Goal: Task Accomplishment & Management: Manage account settings

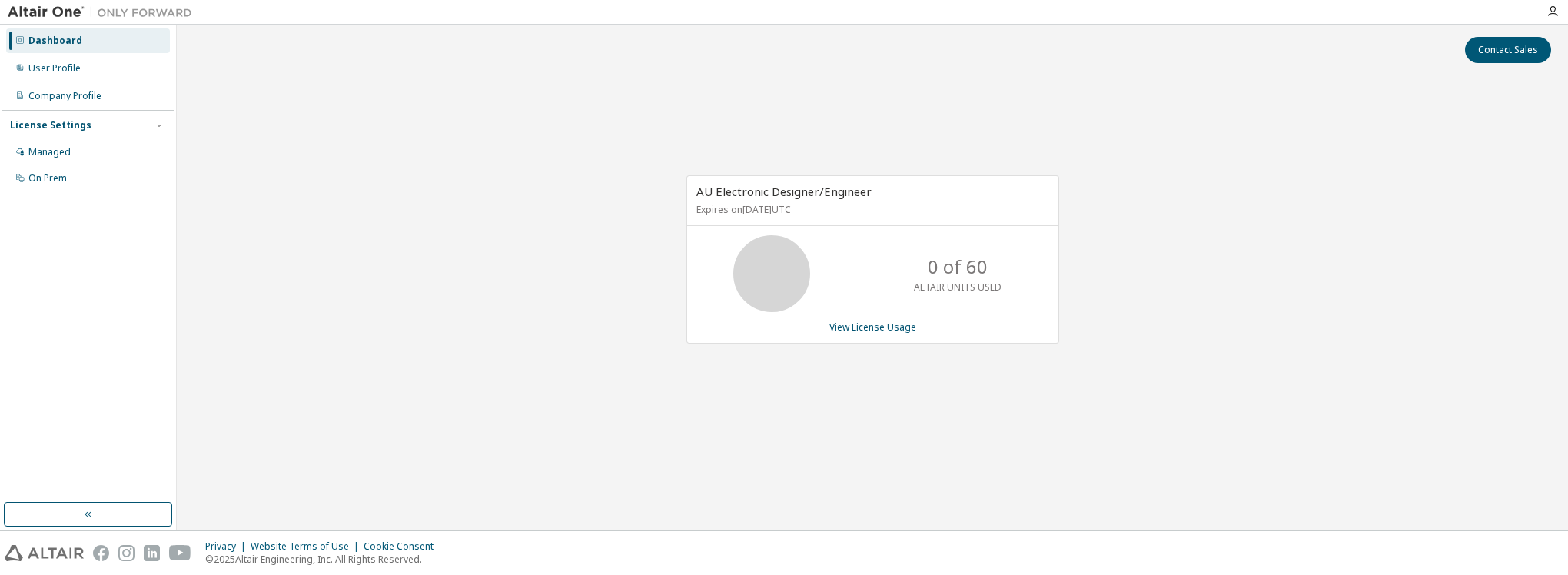
click at [880, 281] on div "0 of 60 ALTAIR UNITS USED" at bounding box center [872, 273] width 371 height 77
click at [123, 149] on div "Managed" at bounding box center [87, 152] width 164 height 25
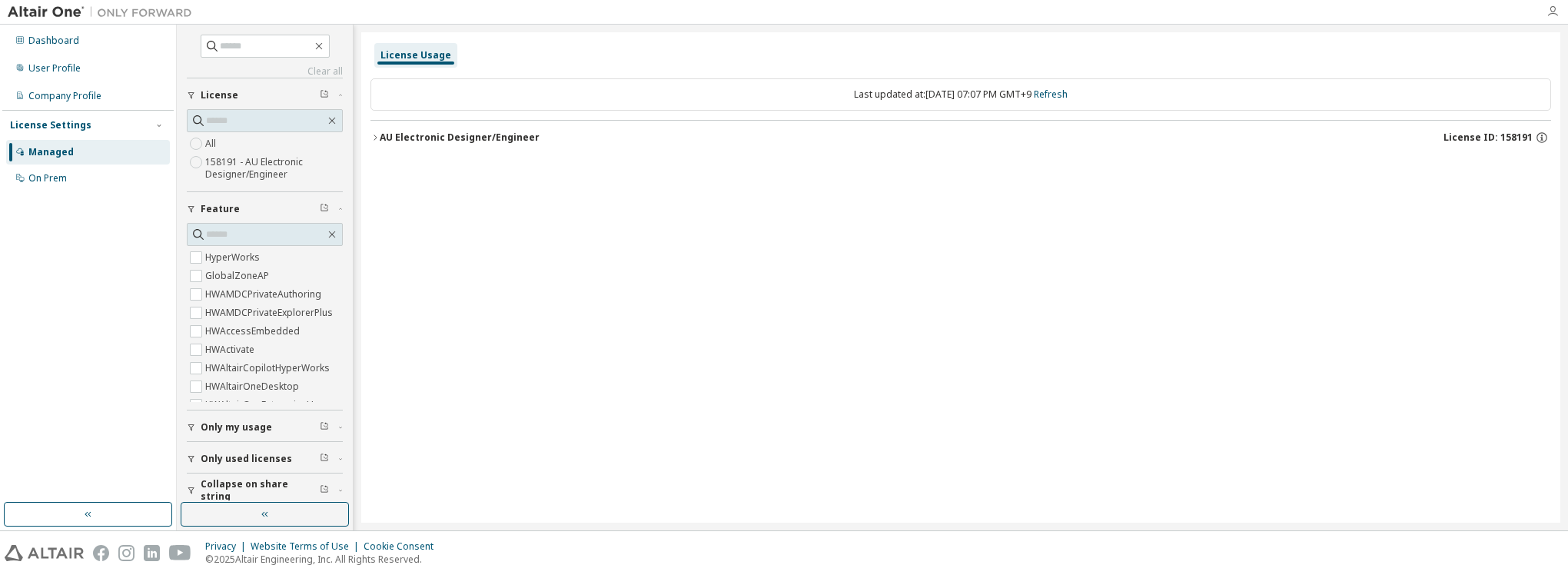
click at [1551, 12] on icon "button" at bounding box center [1553, 11] width 12 height 12
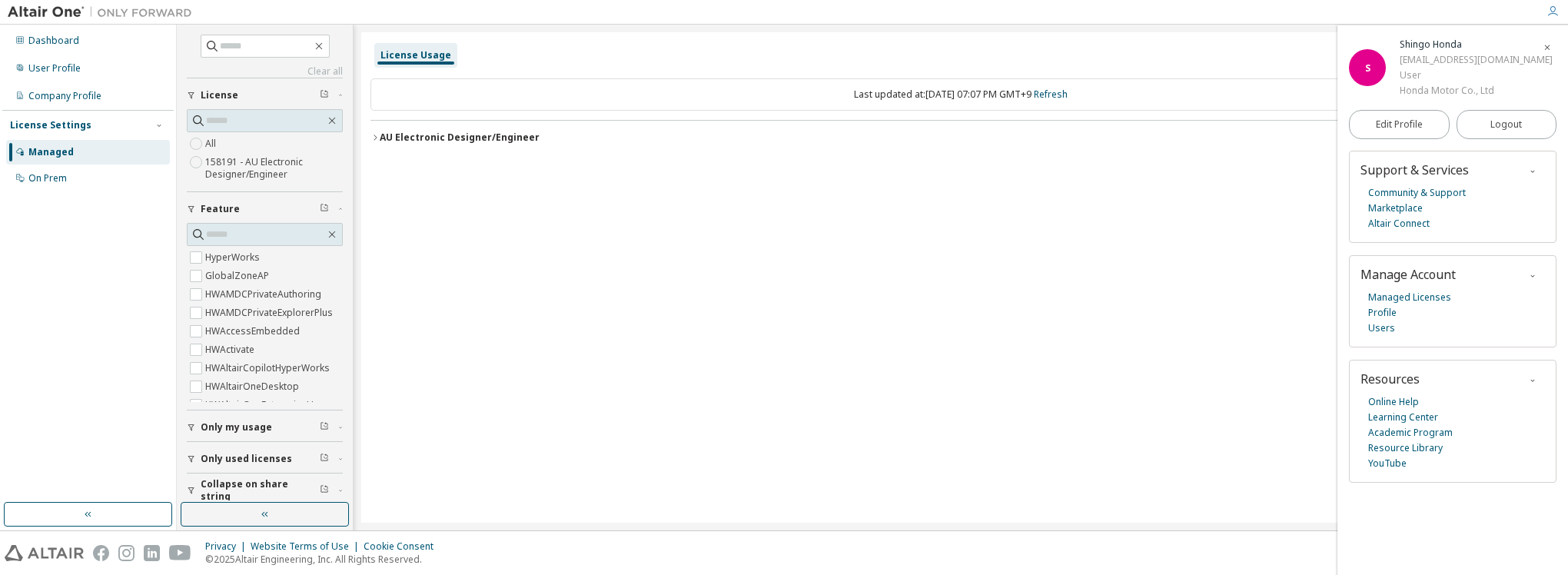
click at [1551, 12] on icon "button" at bounding box center [1553, 11] width 12 height 12
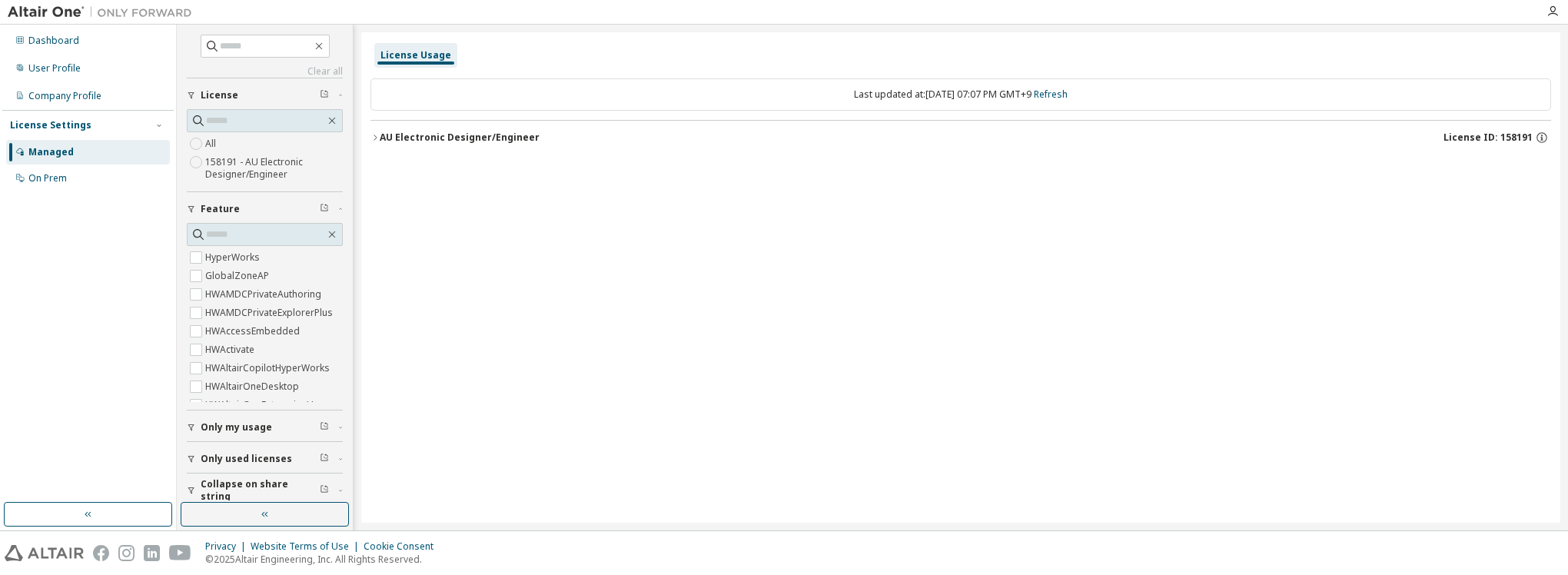
click at [45, 13] on img at bounding box center [104, 12] width 192 height 15
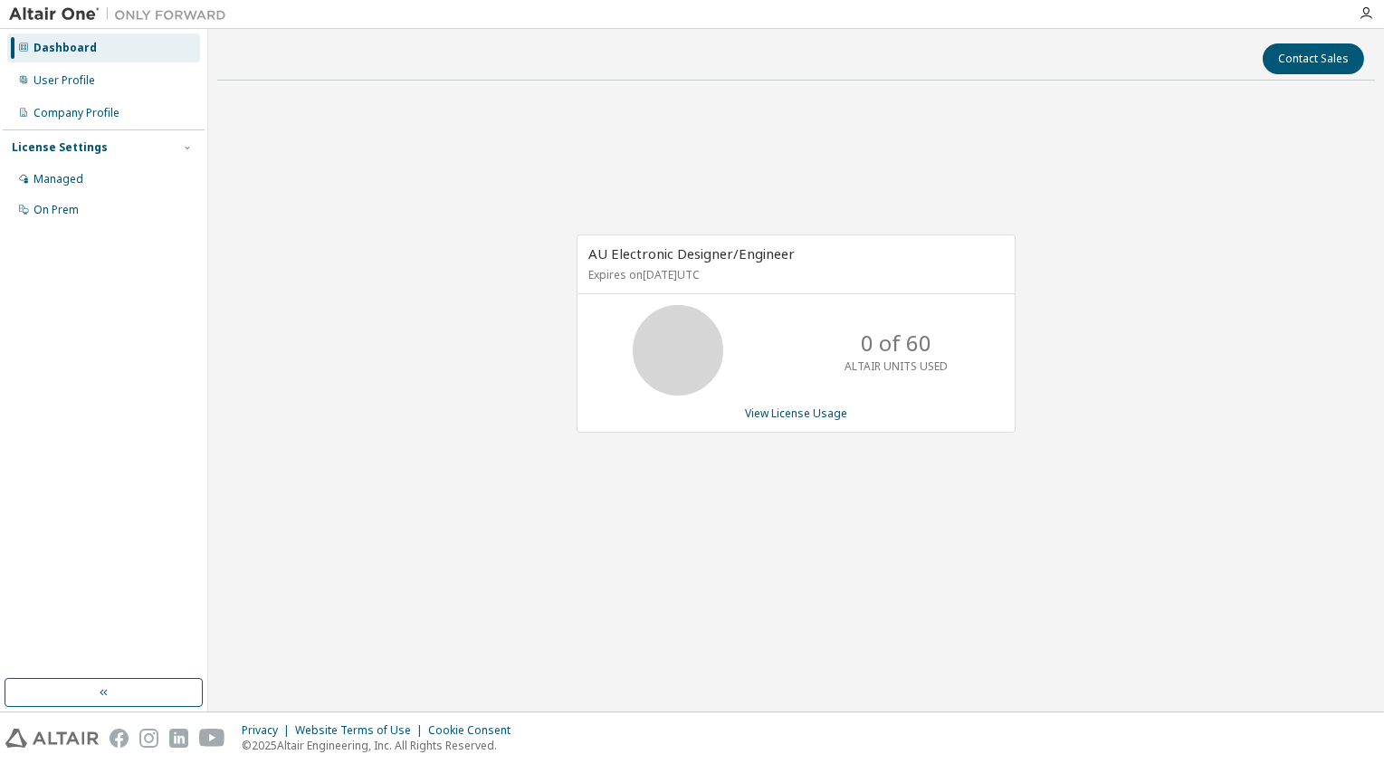
click at [868, 161] on div "AU Electronic Designer/Engineer Expires on September 29, 2026 UTC 0 of 60 ALTAI…" at bounding box center [796, 343] width 1158 height 497
click at [898, 225] on div "AU Electronic Designer/Engineer Expires on September 29, 2026 UTC 0 of 60 ALTAI…" at bounding box center [796, 343] width 1158 height 497
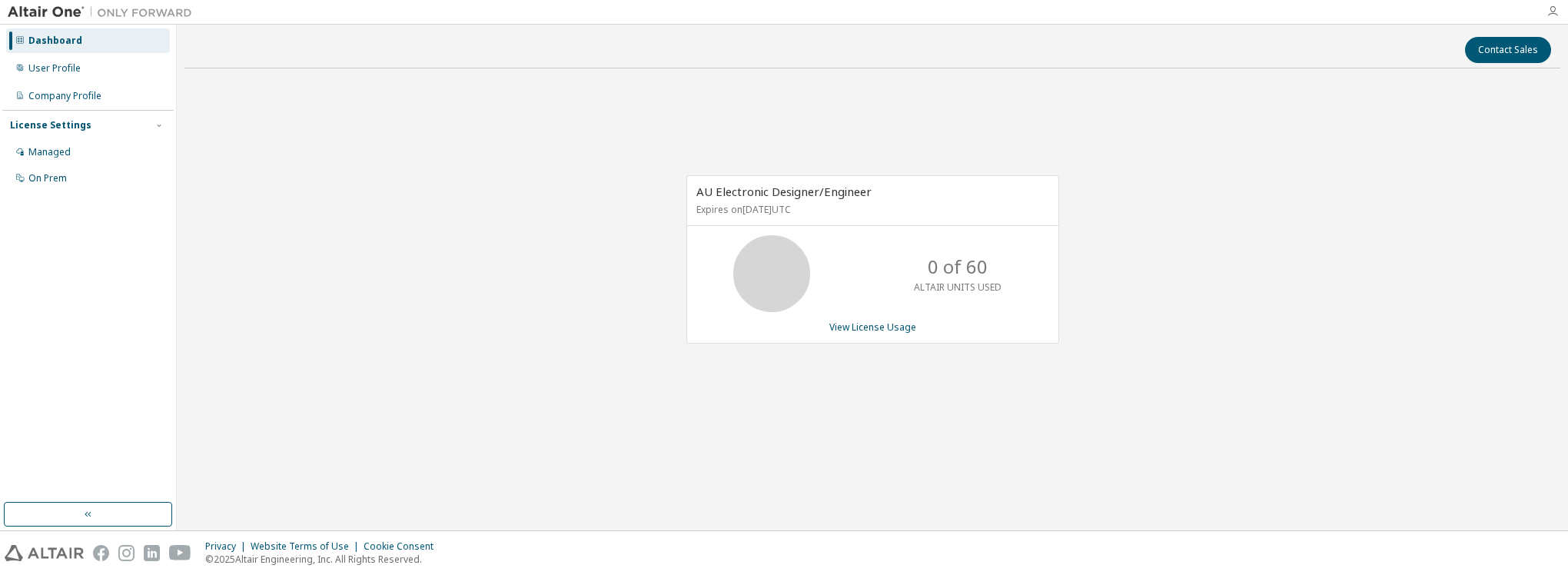
click at [1175, 13] on icon "button" at bounding box center [1553, 11] width 12 height 12
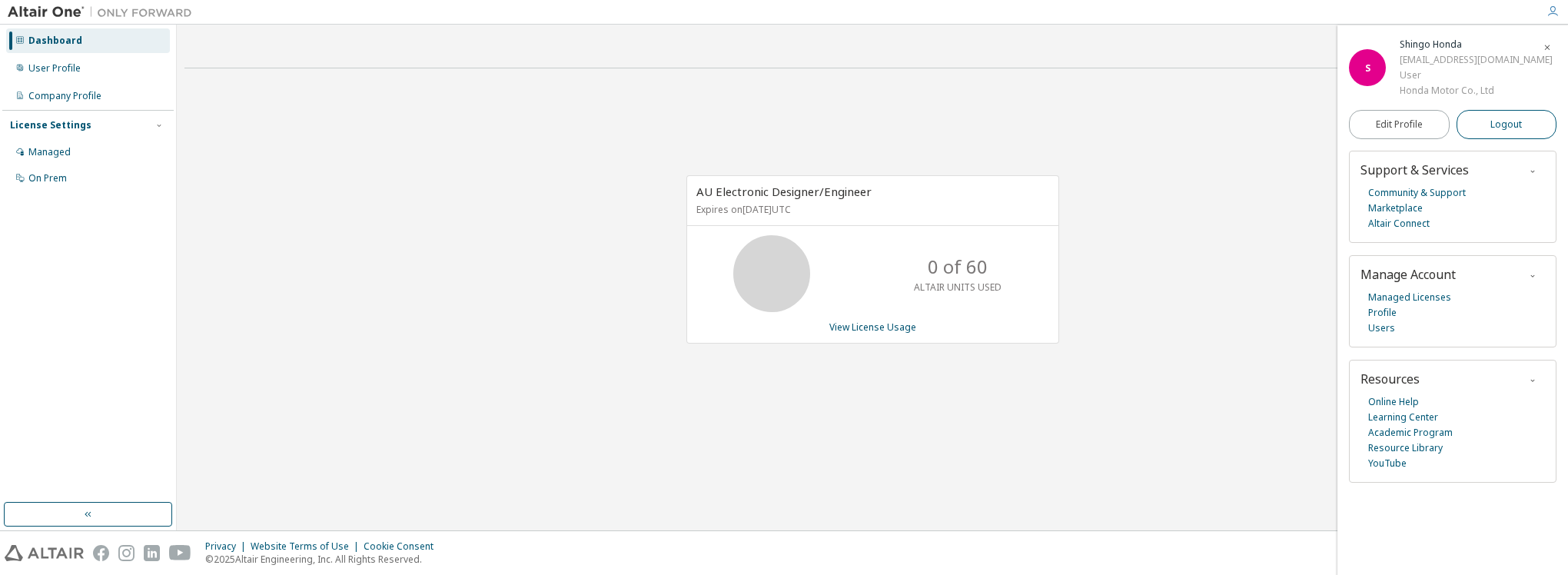
click at [1175, 127] on button "Logout" at bounding box center [1507, 124] width 101 height 29
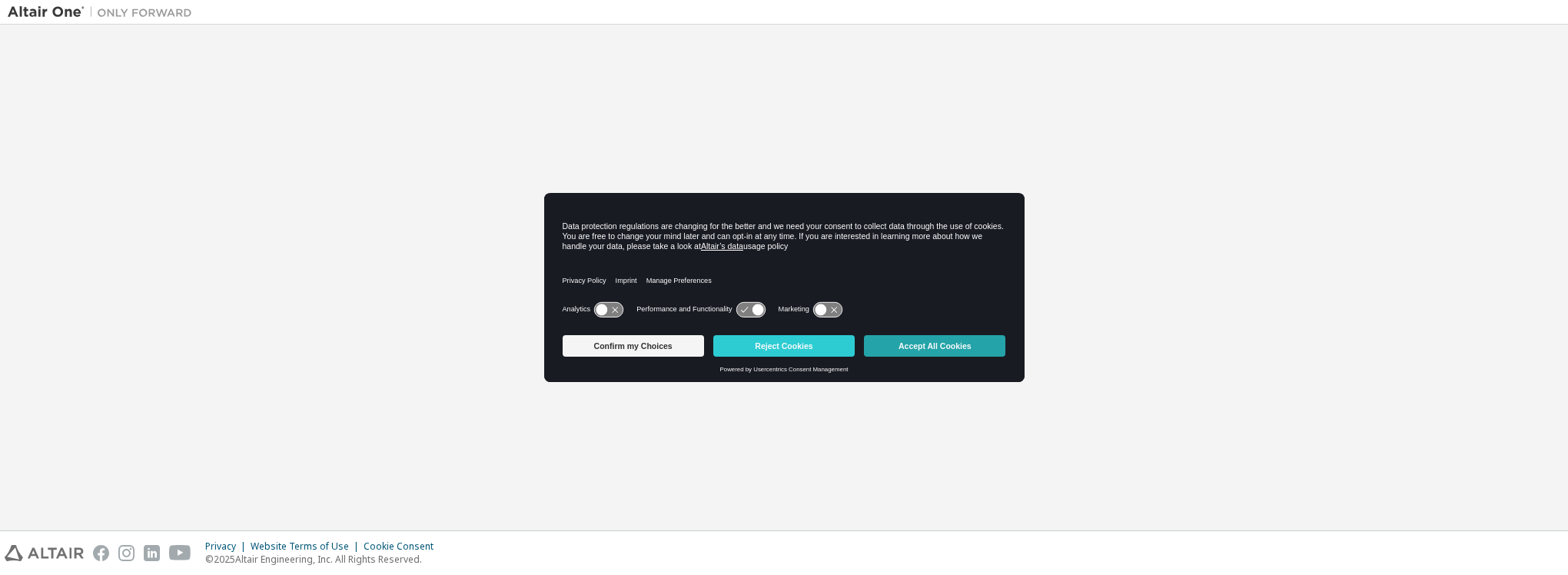
click at [911, 349] on button "Accept All Cookies" at bounding box center [935, 346] width 142 height 21
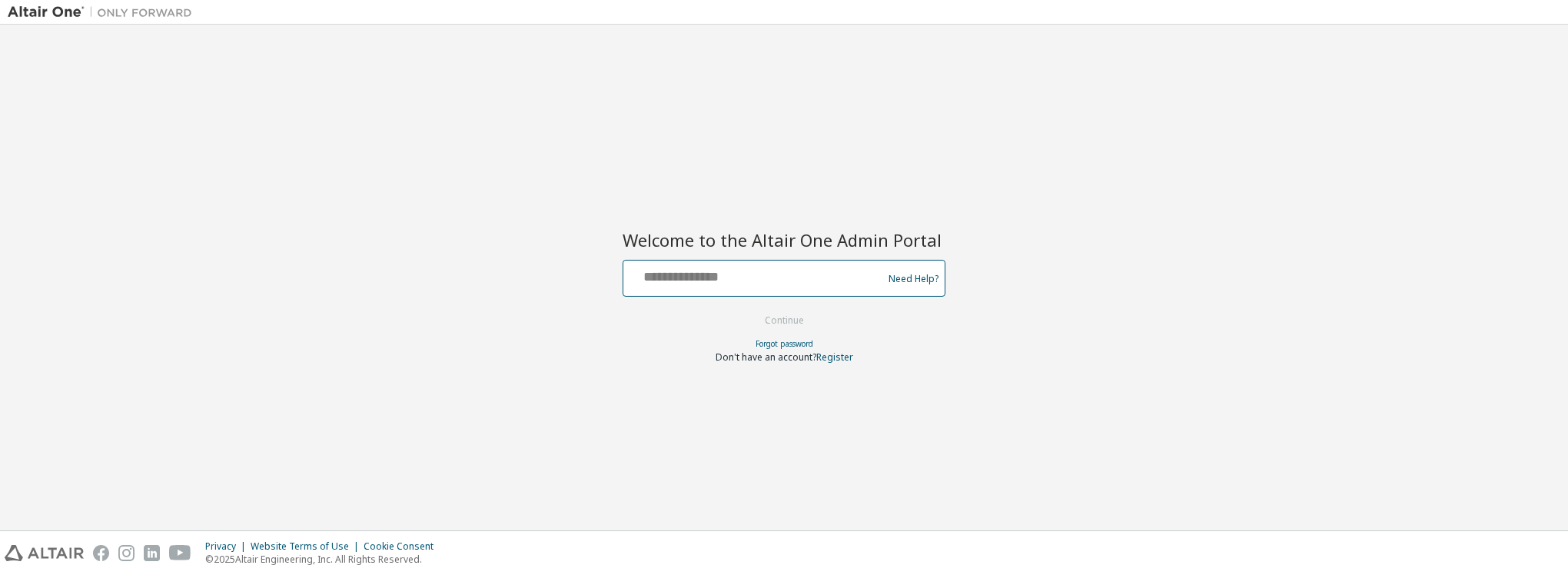
click at [722, 283] on input "text" at bounding box center [756, 275] width 251 height 22
type input "**********"
click at [778, 317] on button "Continue" at bounding box center [784, 320] width 71 height 23
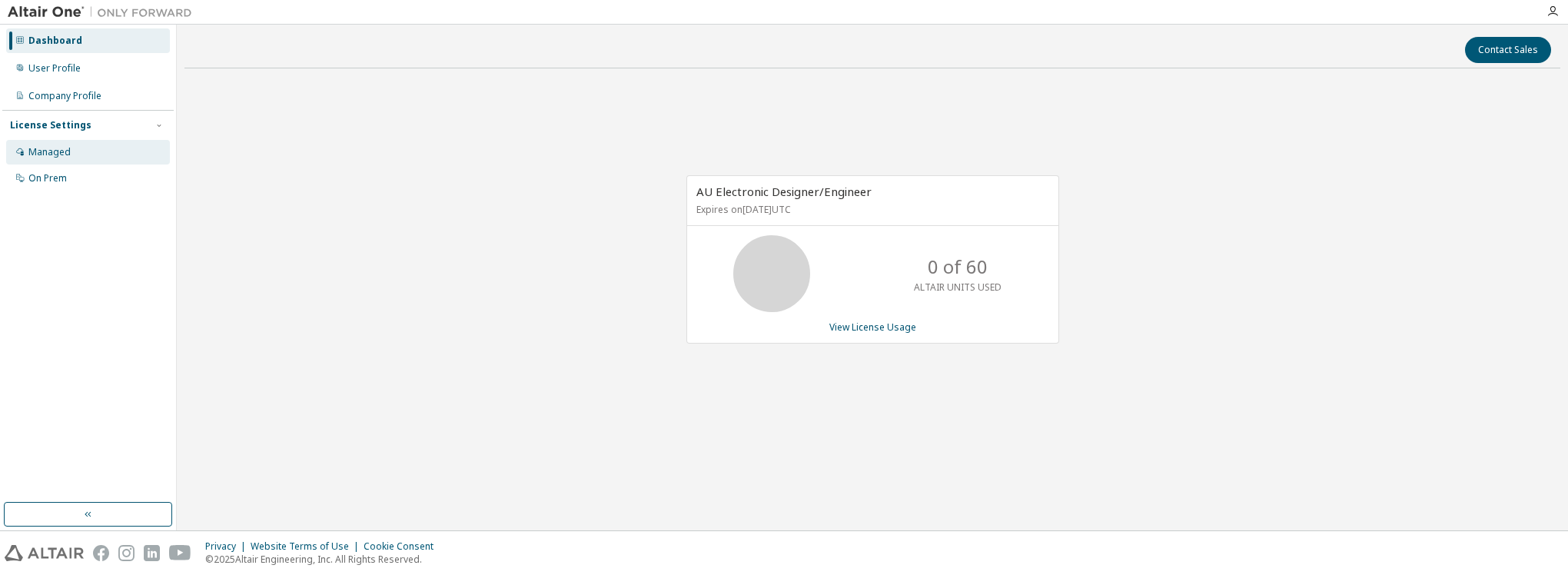
click at [66, 158] on div "Managed" at bounding box center [50, 152] width 42 height 12
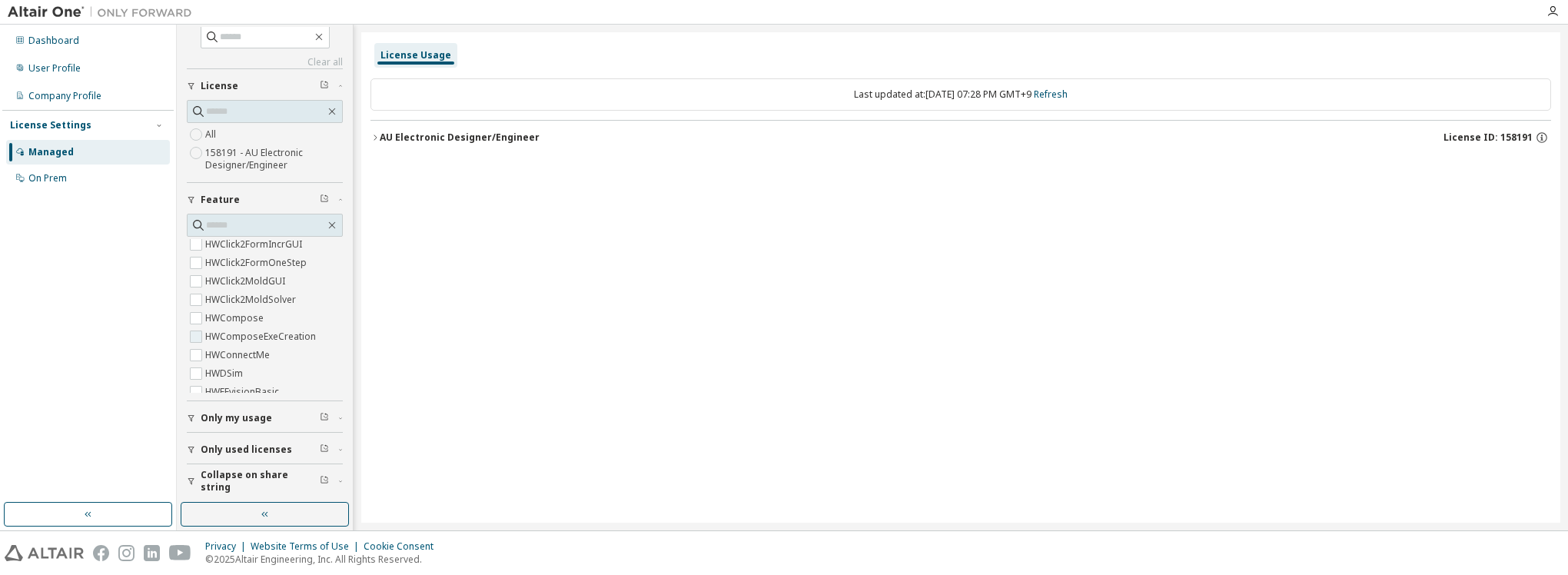
scroll to position [231, 0]
click at [647, 143] on div "AU Electronic Designer/Engineer License ID: 158191" at bounding box center [965, 138] width 1172 height 14
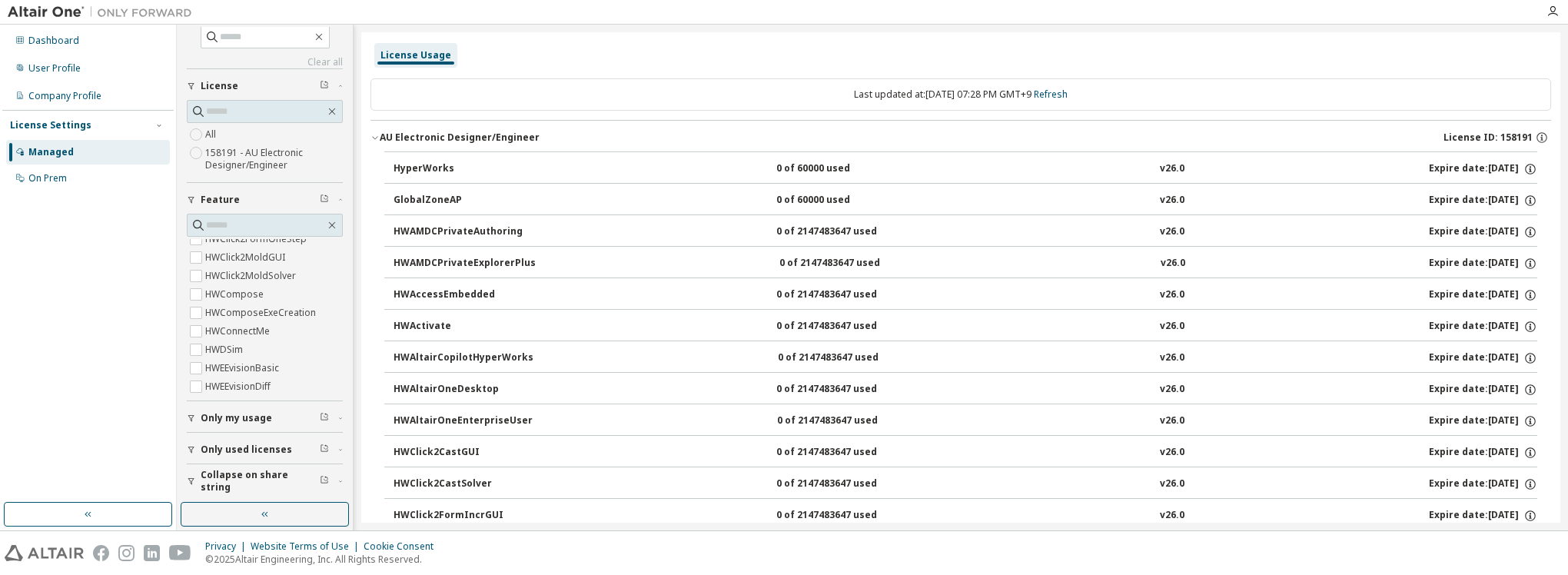
click at [556, 143] on div "AU Electronic Designer/Engineer License ID: 158191" at bounding box center [965, 138] width 1172 height 14
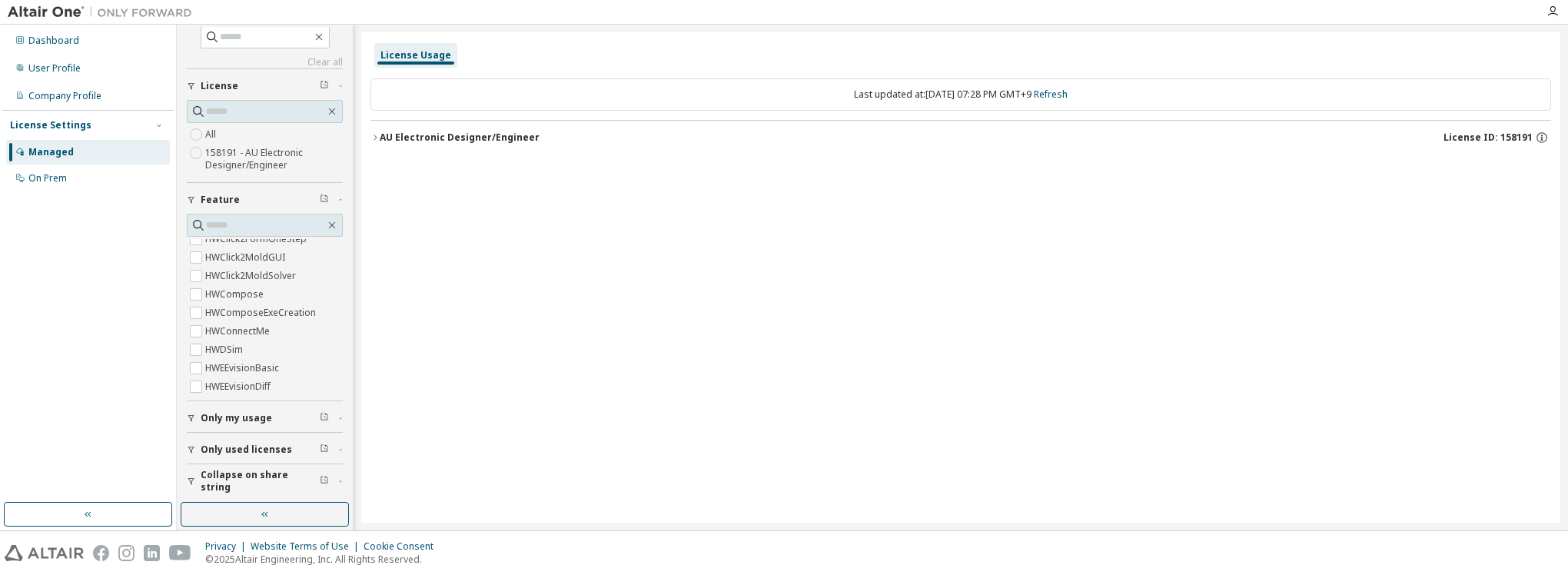
click at [438, 59] on div "License Usage" at bounding box center [415, 55] width 70 height 12
click at [861, 97] on div "Last updated at: [DATE] 07:28 PM GMT+9 Refresh" at bounding box center [960, 94] width 1181 height 32
click at [374, 134] on icon "button" at bounding box center [374, 138] width 9 height 9
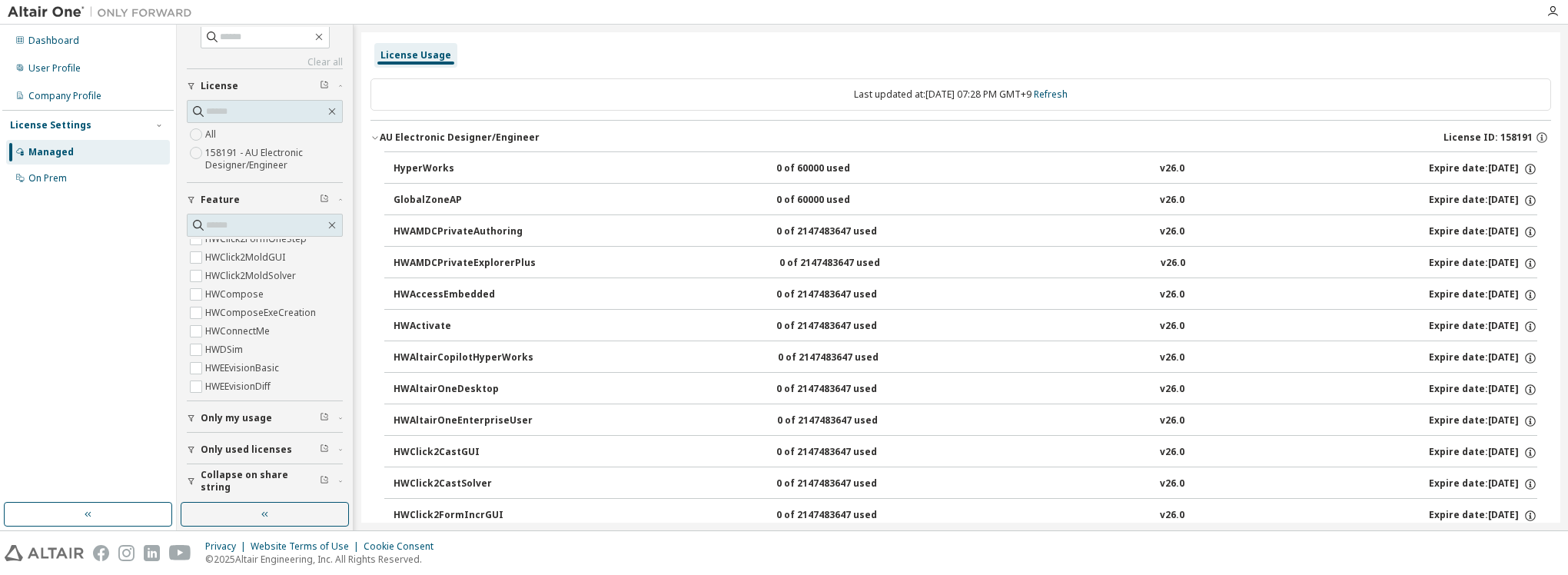
click at [373, 134] on icon "button" at bounding box center [374, 138] width 9 height 9
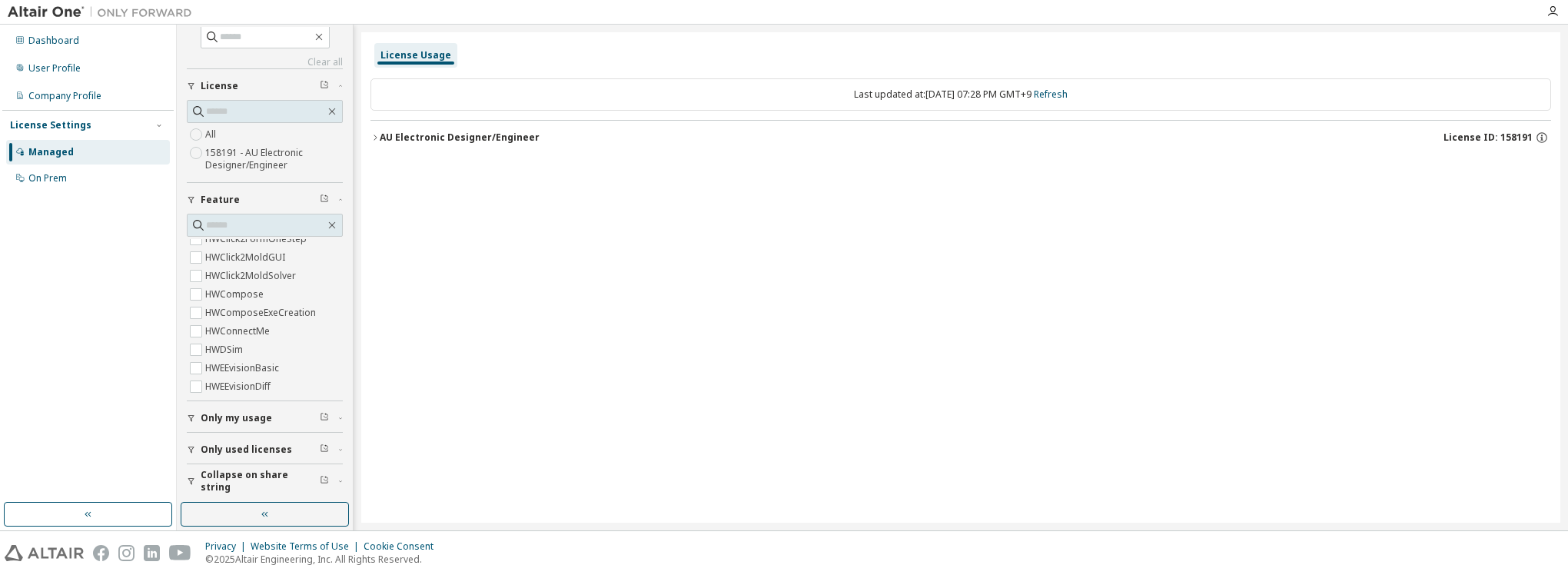
click at [411, 57] on div "License Usage" at bounding box center [415, 55] width 70 height 12
